Goal: Book appointment/travel/reservation

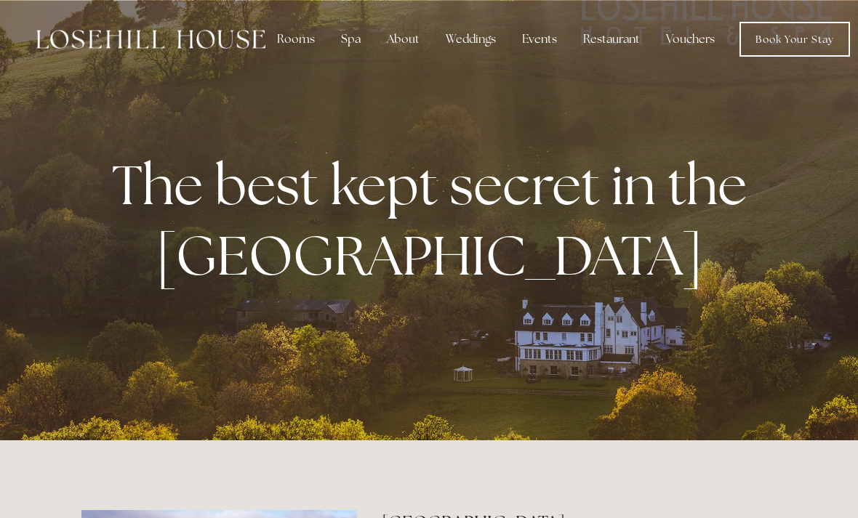
click at [343, 41] on div "Spa" at bounding box center [350, 39] width 43 height 29
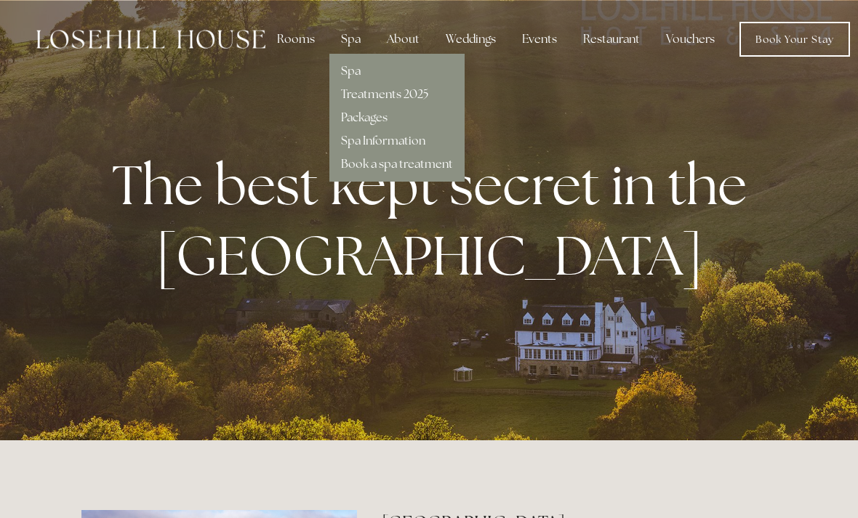
click at [358, 144] on link "Spa Information" at bounding box center [383, 140] width 84 height 15
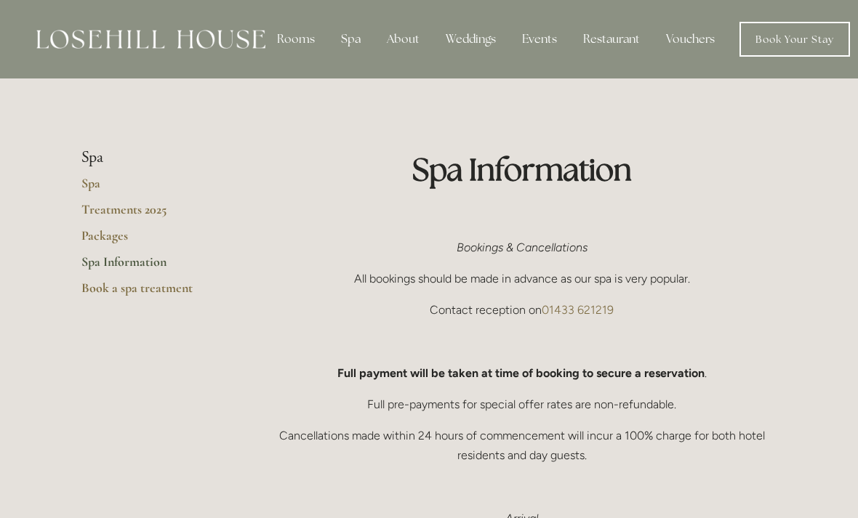
click at [129, 223] on link "Treatments 2025" at bounding box center [150, 214] width 139 height 26
click at [295, 49] on div "Rooms" at bounding box center [295, 39] width 61 height 29
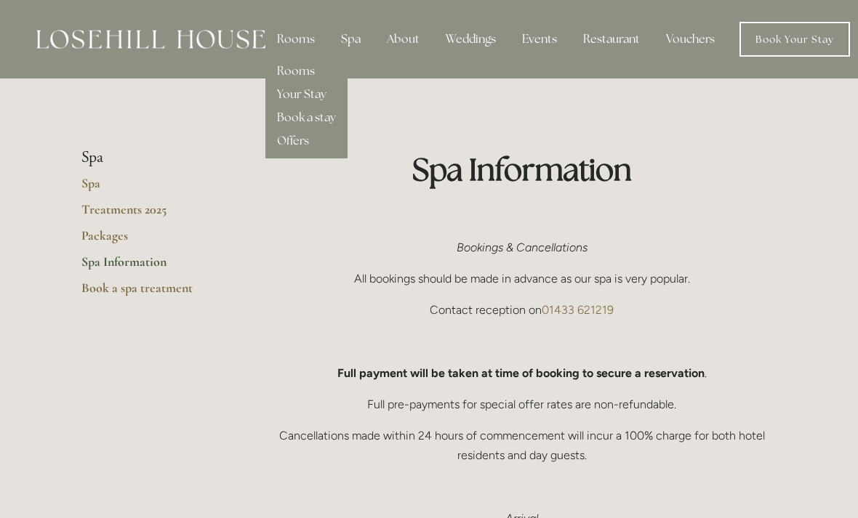
click at [392, 33] on div "About" at bounding box center [403, 39] width 56 height 29
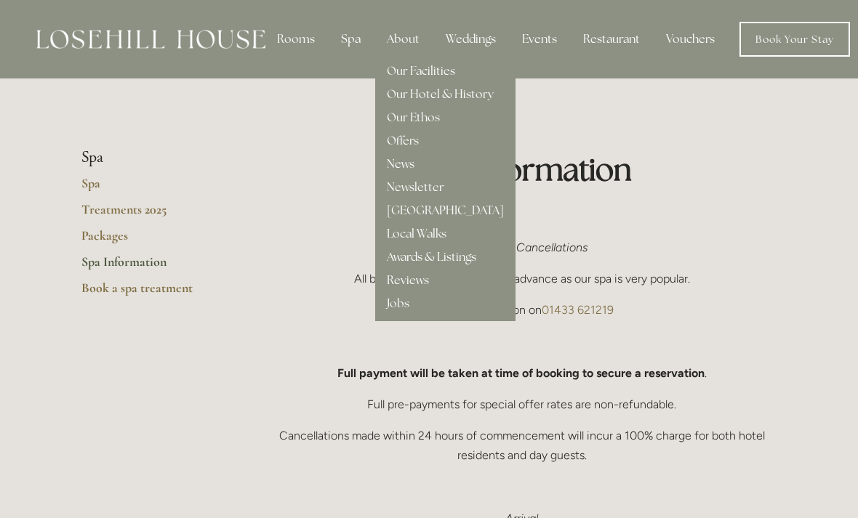
click at [406, 65] on link "Our Facilities" at bounding box center [421, 70] width 68 height 15
click at [292, 39] on div "Rooms" at bounding box center [295, 39] width 61 height 29
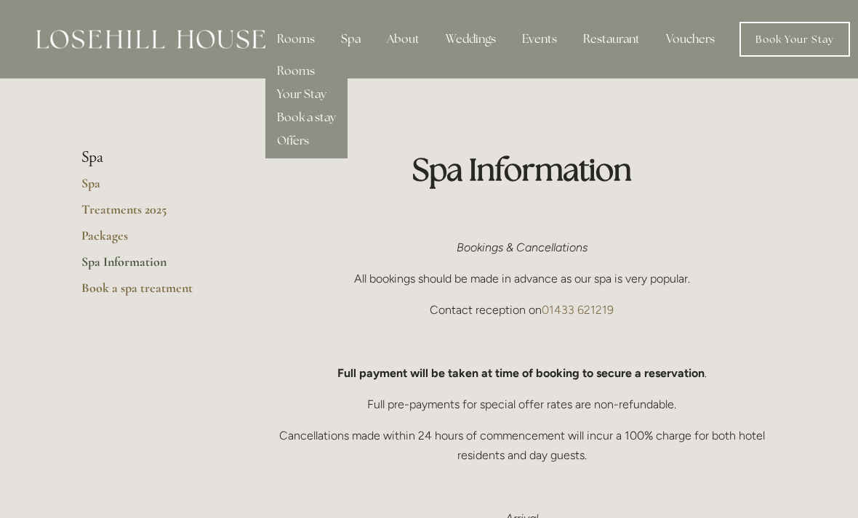
click at [287, 65] on link "Rooms" at bounding box center [296, 70] width 38 height 15
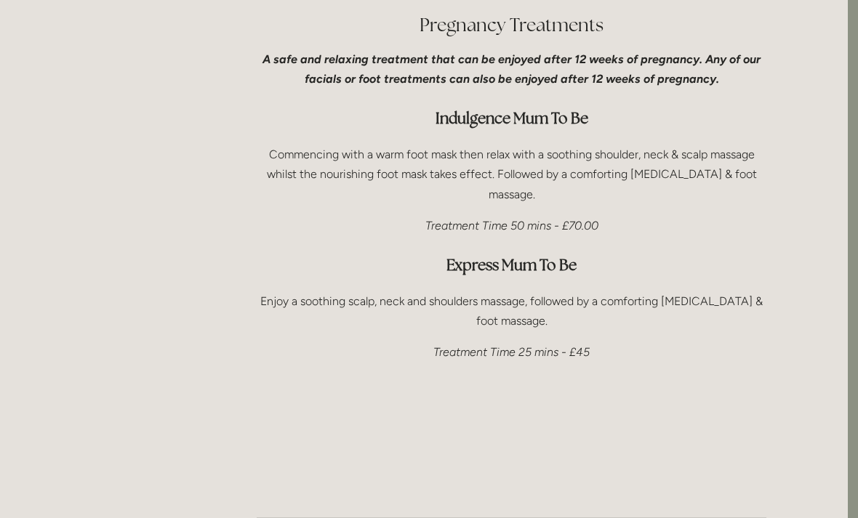
scroll to position [3805, 10]
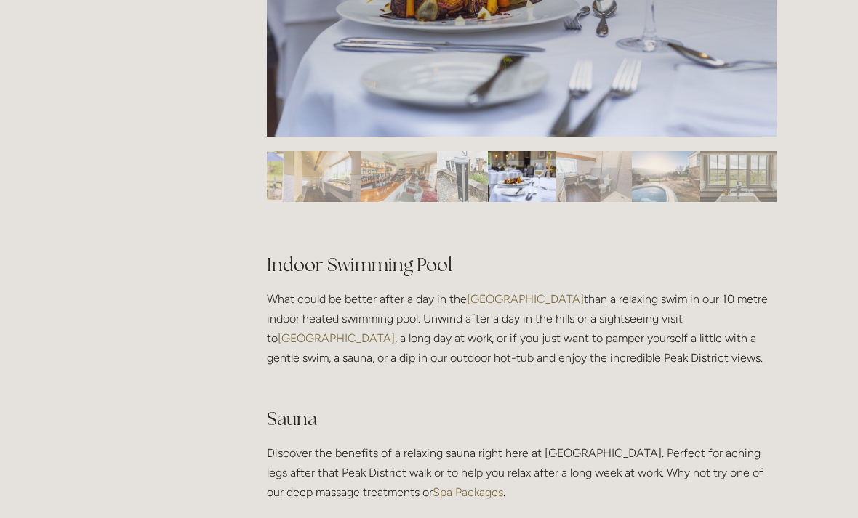
scroll to position [833, 0]
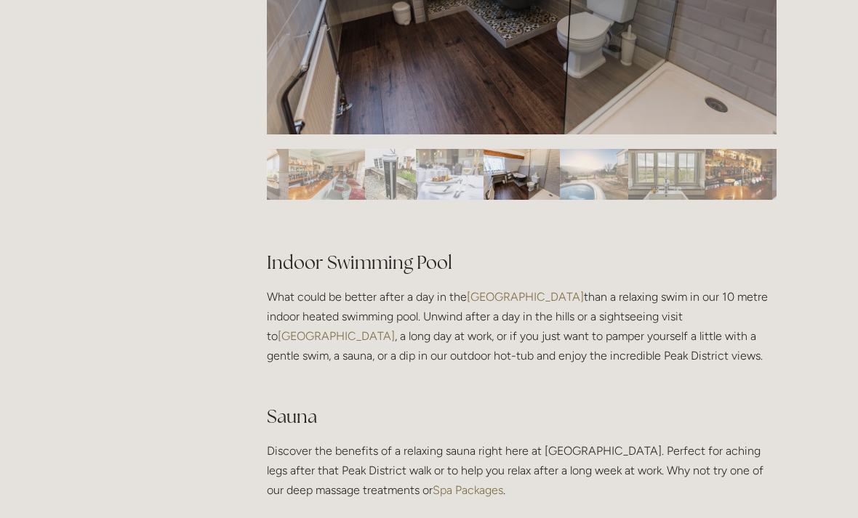
click at [321, 252] on h2 "Indoor Swimming Pool" at bounding box center [522, 250] width 510 height 51
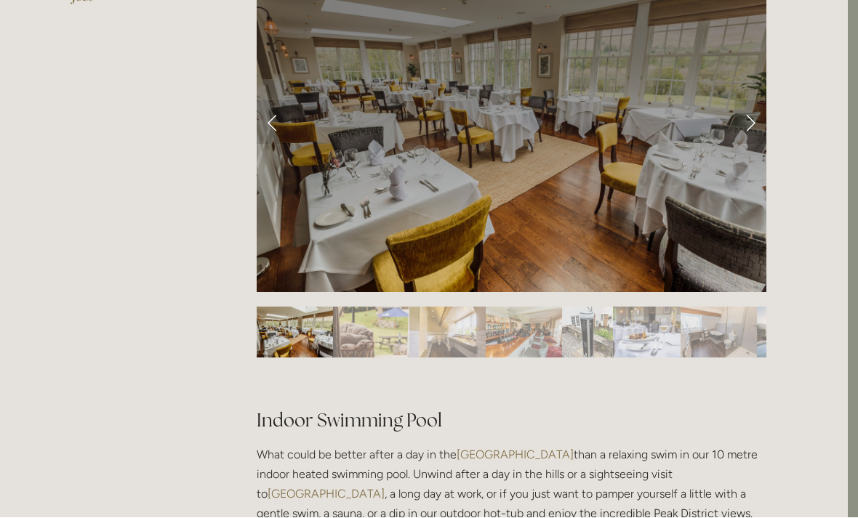
scroll to position [676, 10]
click at [265, 127] on link "Previous Slide" at bounding box center [273, 122] width 32 height 44
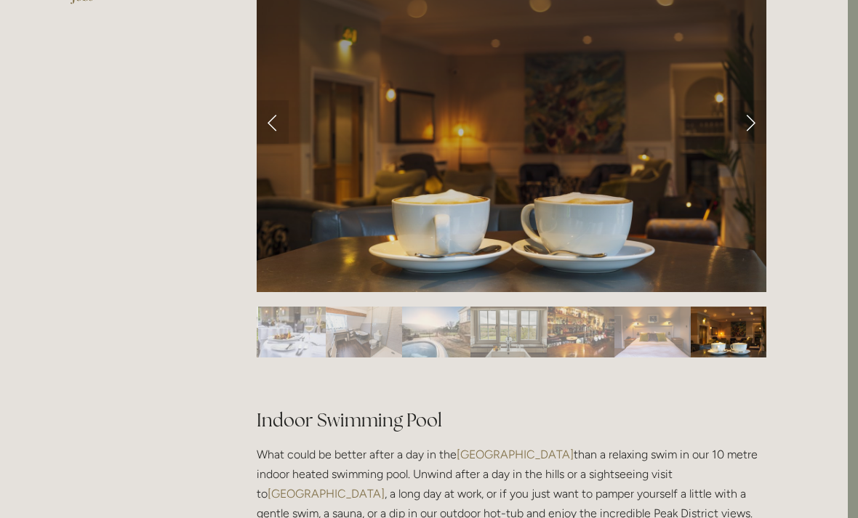
click at [277, 134] on link "Previous Slide" at bounding box center [273, 122] width 32 height 44
click at [279, 128] on link "Previous Slide" at bounding box center [273, 122] width 32 height 44
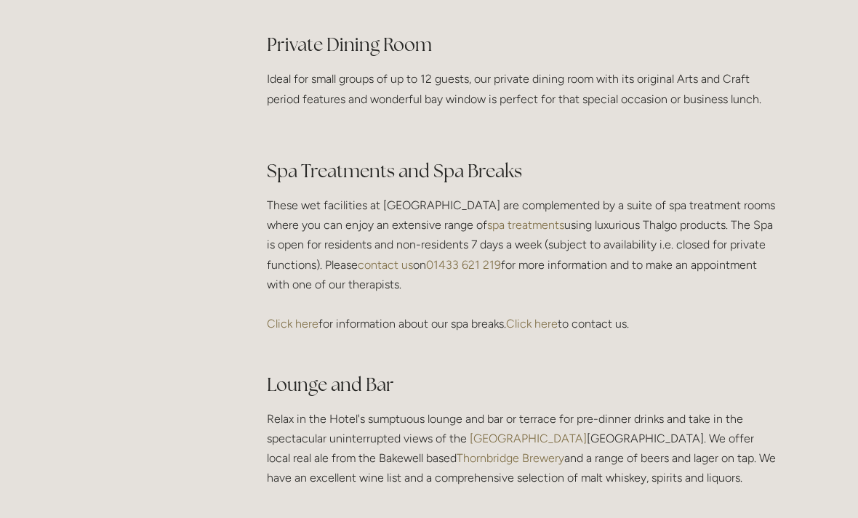
scroll to position [2382, 0]
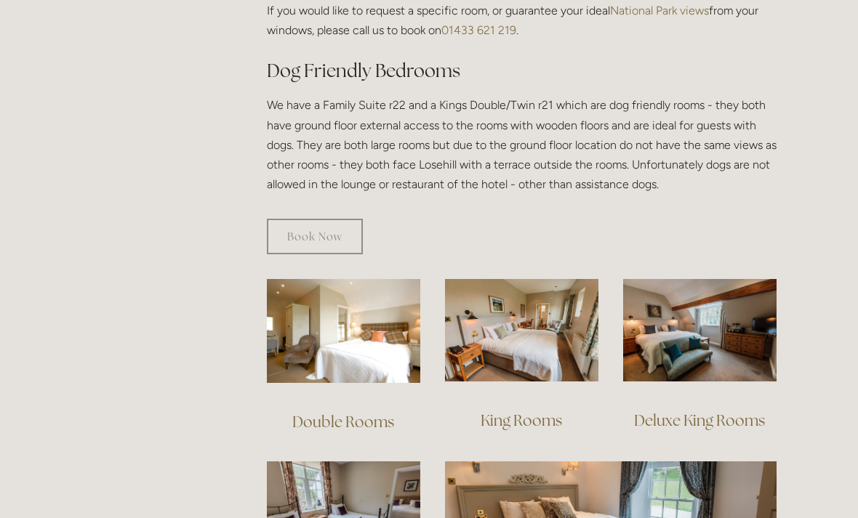
scroll to position [790, 0]
click at [750, 411] on link "Deluxe King Rooms" at bounding box center [699, 421] width 131 height 20
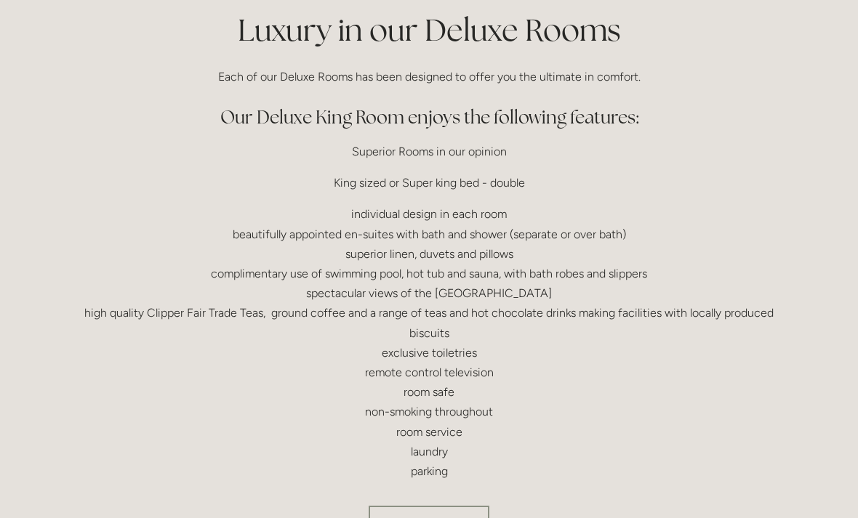
scroll to position [367, 0]
click at [473, 518] on link "Back to rooms" at bounding box center [429, 524] width 121 height 36
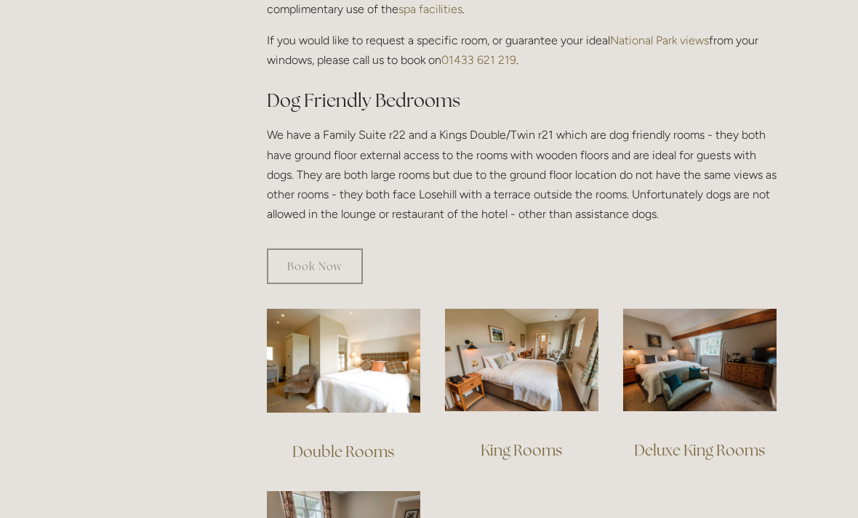
scroll to position [777, 0]
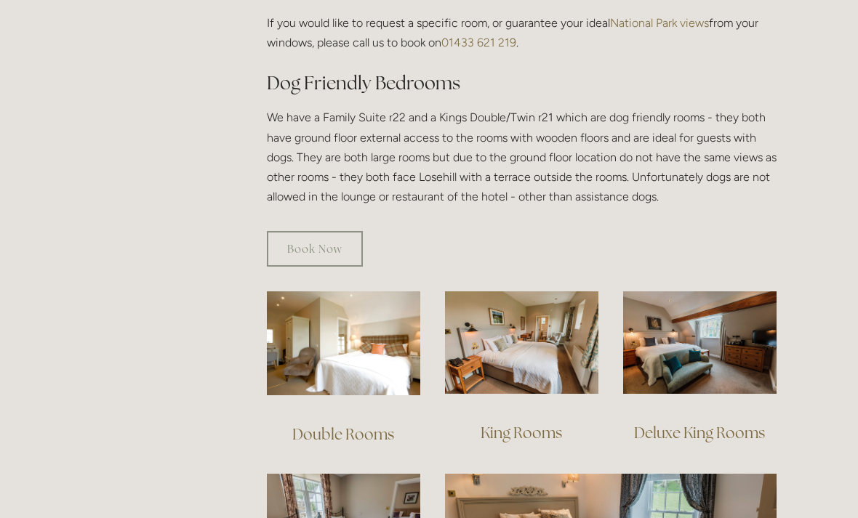
click at [743, 321] on img at bounding box center [699, 343] width 153 height 103
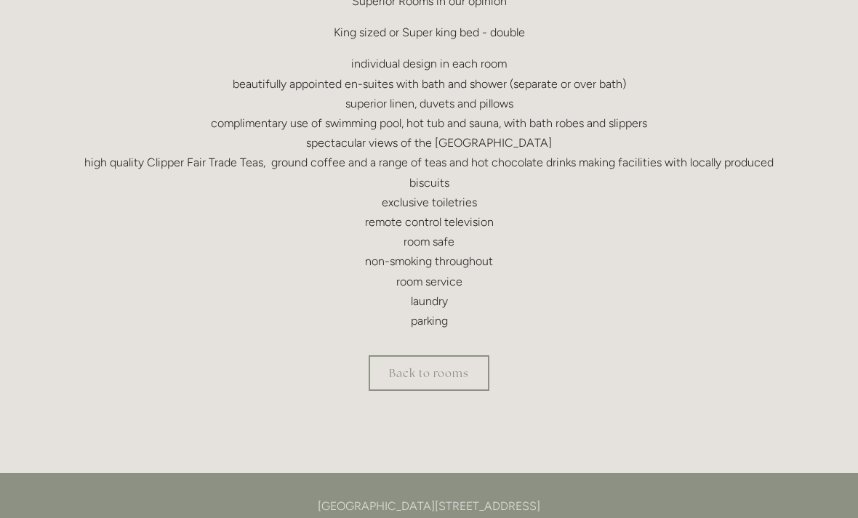
scroll to position [517, 0]
click at [459, 389] on link "Back to rooms" at bounding box center [429, 374] width 121 height 36
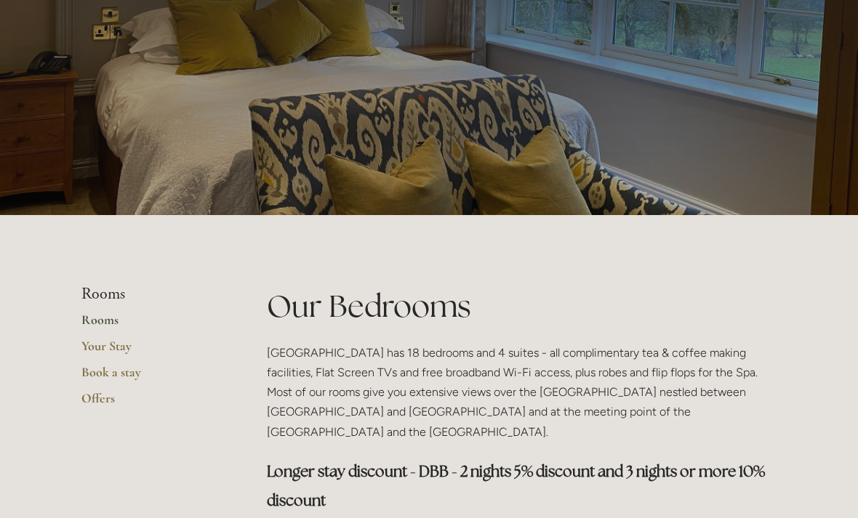
scroll to position [92, 0]
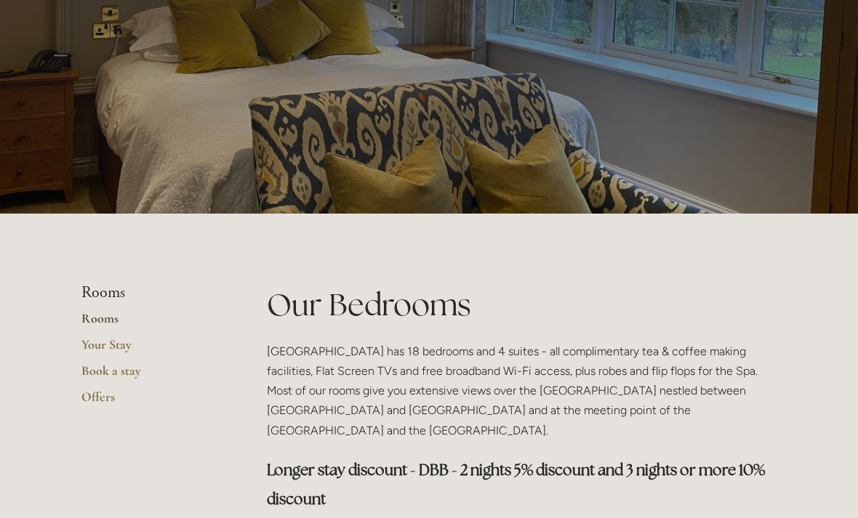
click at [137, 351] on link "Your Stay" at bounding box center [150, 350] width 139 height 26
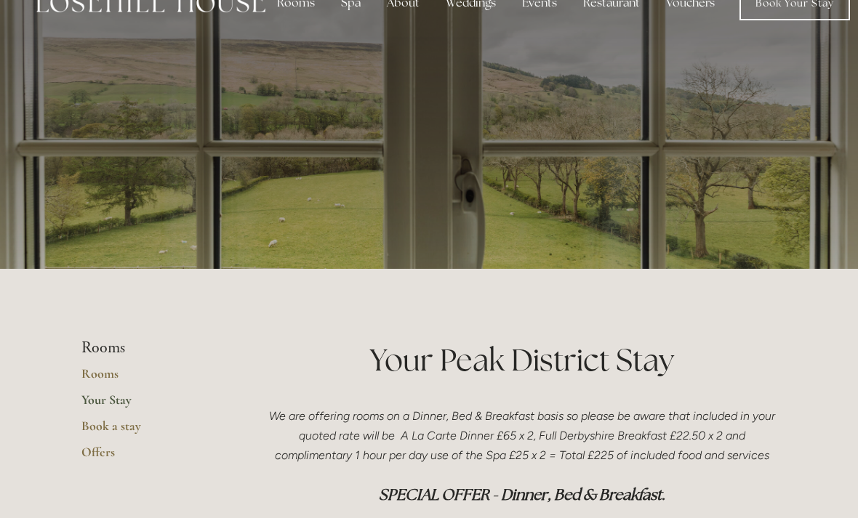
scroll to position [36, 0]
click at [132, 425] on link "Book a stay" at bounding box center [150, 431] width 139 height 26
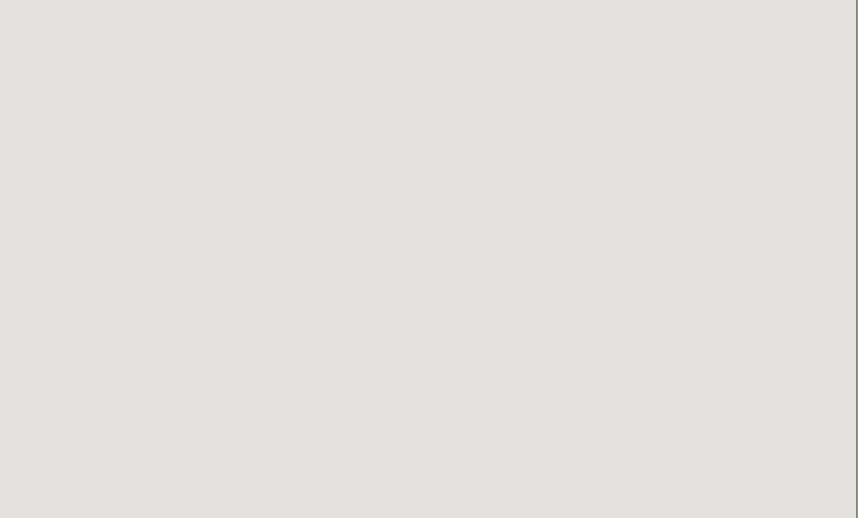
scroll to position [609, 1]
